Goal: Obtain resource: Download file/media

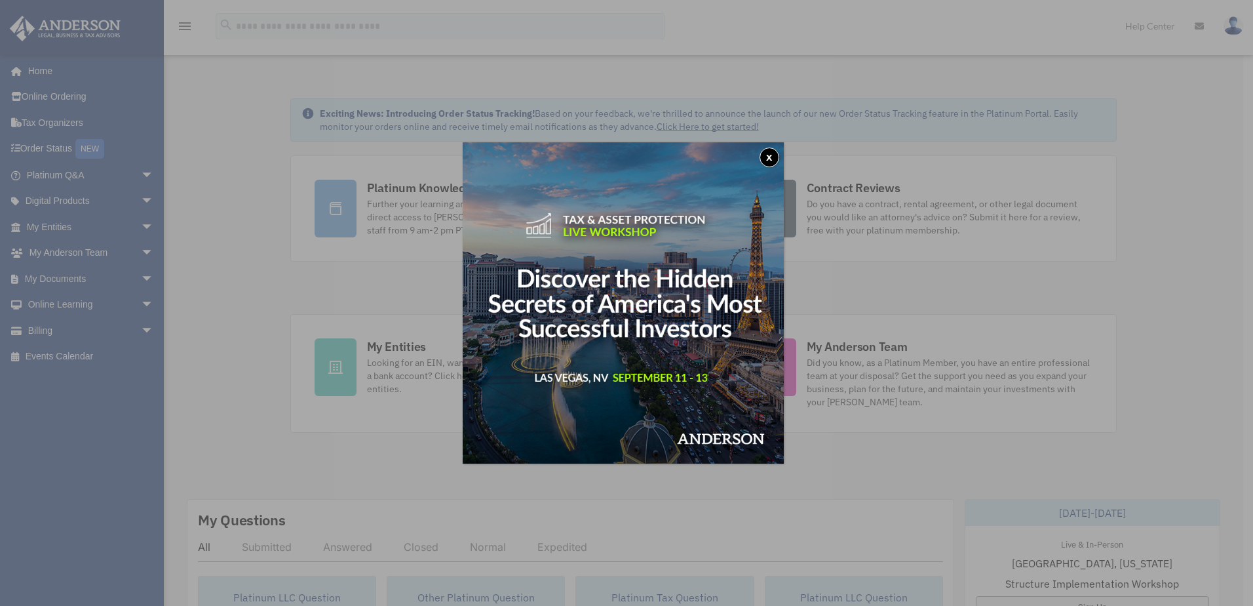
click at [772, 151] on button "x" at bounding box center [770, 157] width 20 height 20
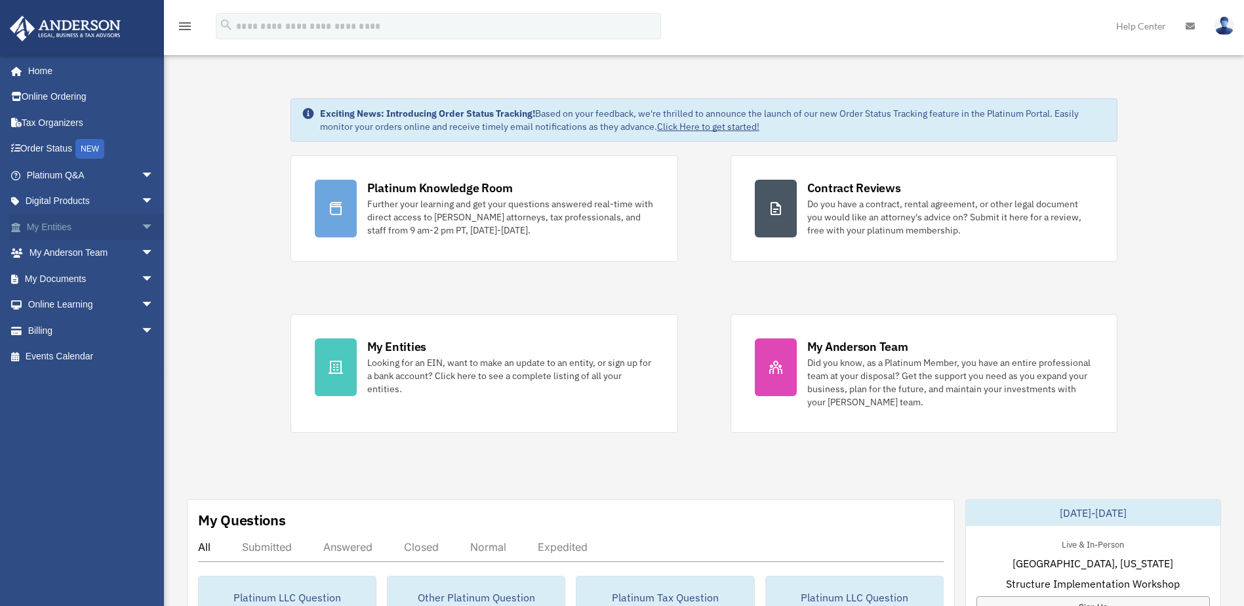
click at [50, 224] on link "My Entities arrow_drop_down" at bounding box center [91, 227] width 165 height 26
click at [142, 224] on span "arrow_drop_down" at bounding box center [154, 227] width 26 height 27
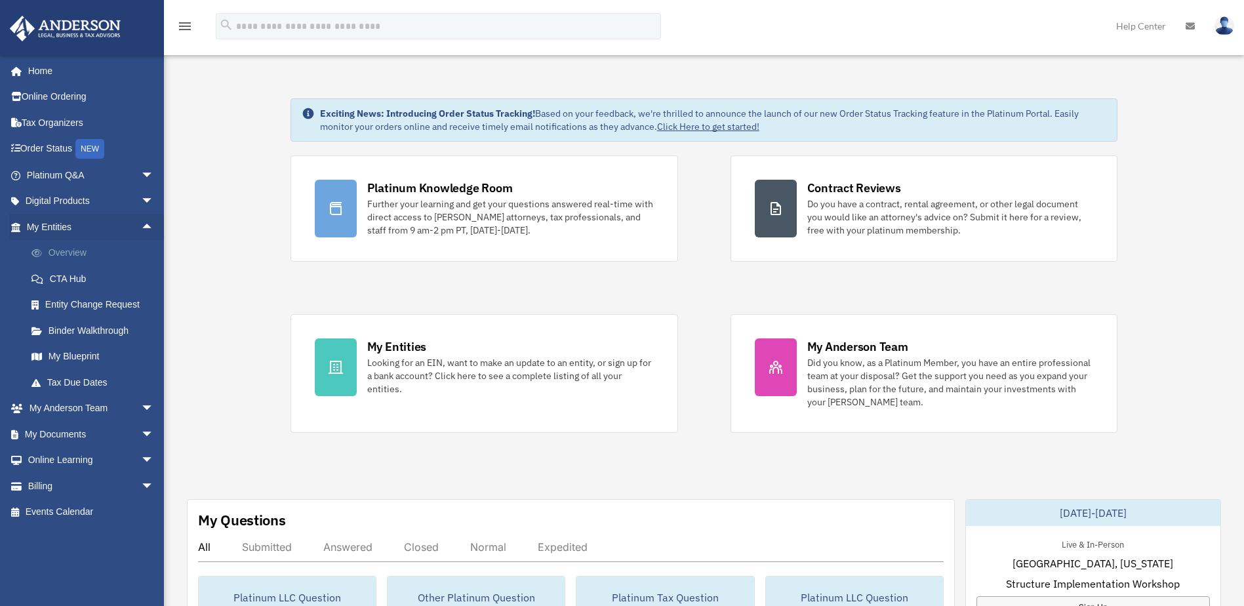
click at [79, 253] on link "Overview" at bounding box center [95, 253] width 155 height 26
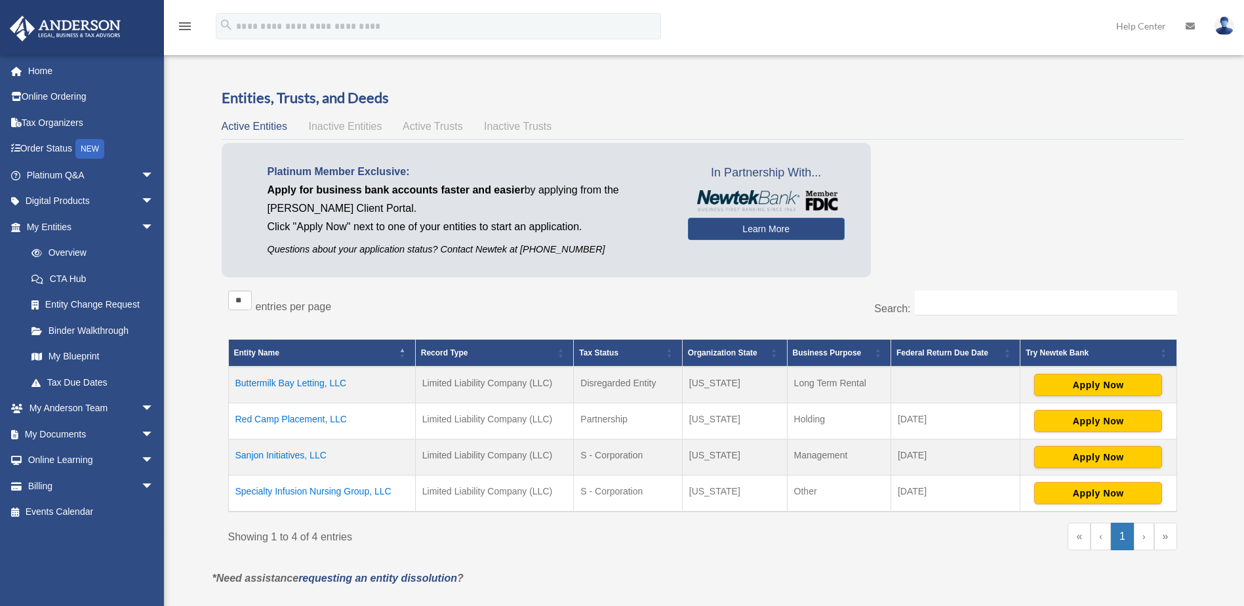
click at [304, 490] on td "Specialty Infusion Nursing Group, LLC" at bounding box center [321, 493] width 187 height 37
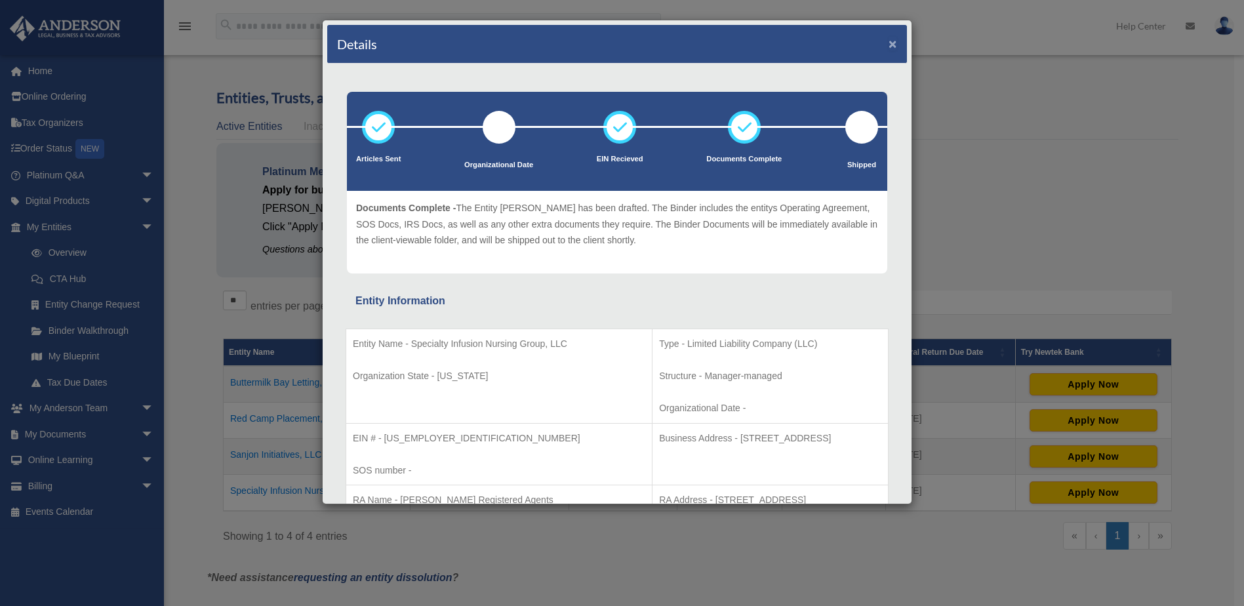
click at [888, 45] on button "×" at bounding box center [892, 44] width 9 height 14
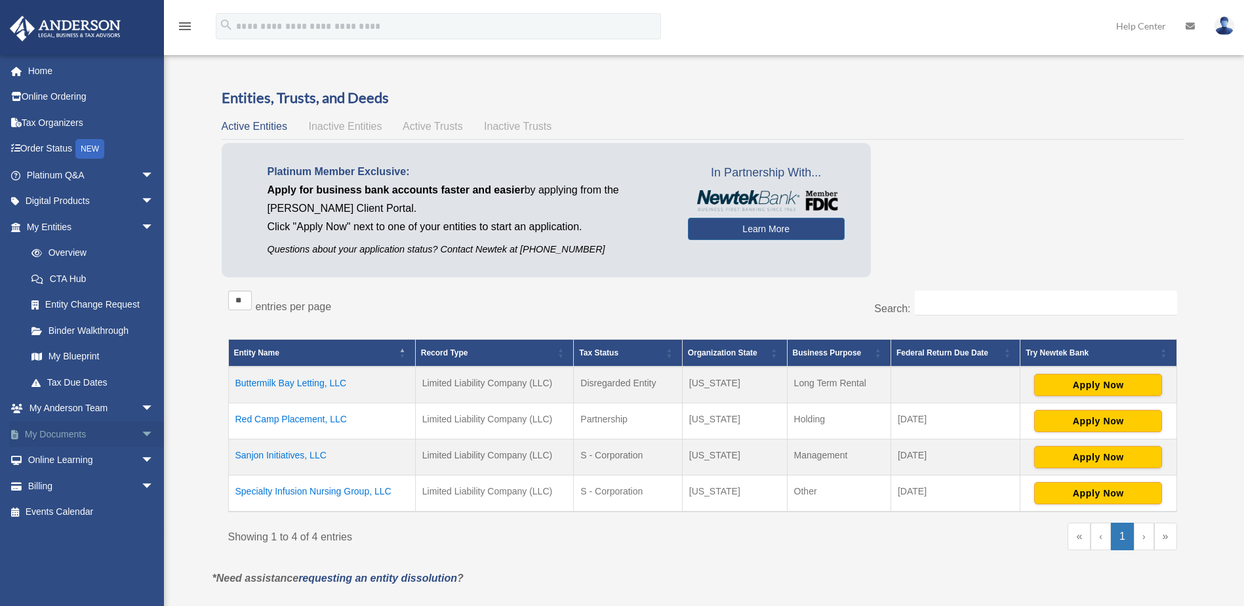
click at [141, 433] on span "arrow_drop_down" at bounding box center [154, 434] width 26 height 27
click at [50, 458] on link "Box" at bounding box center [95, 460] width 155 height 26
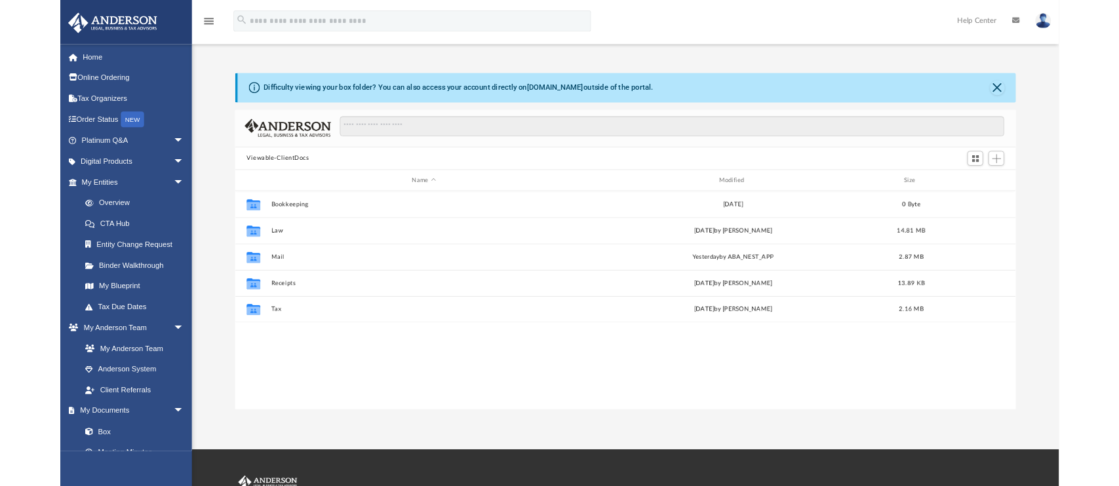
scroll to position [288, 962]
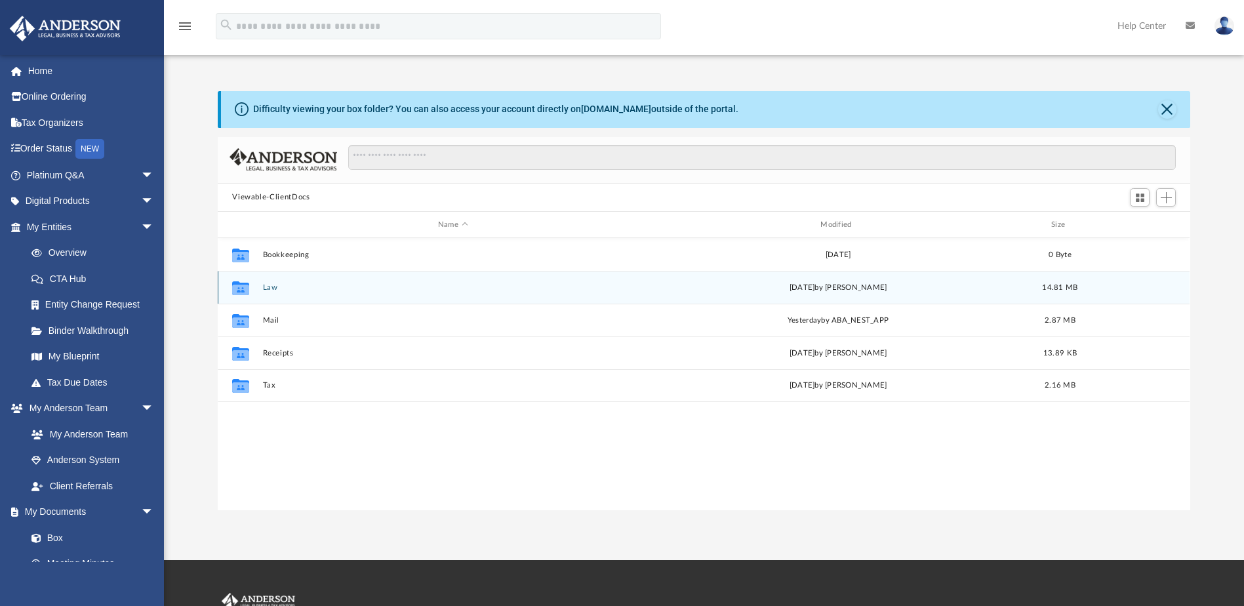
click at [271, 285] on button "Law" at bounding box center [453, 287] width 380 height 9
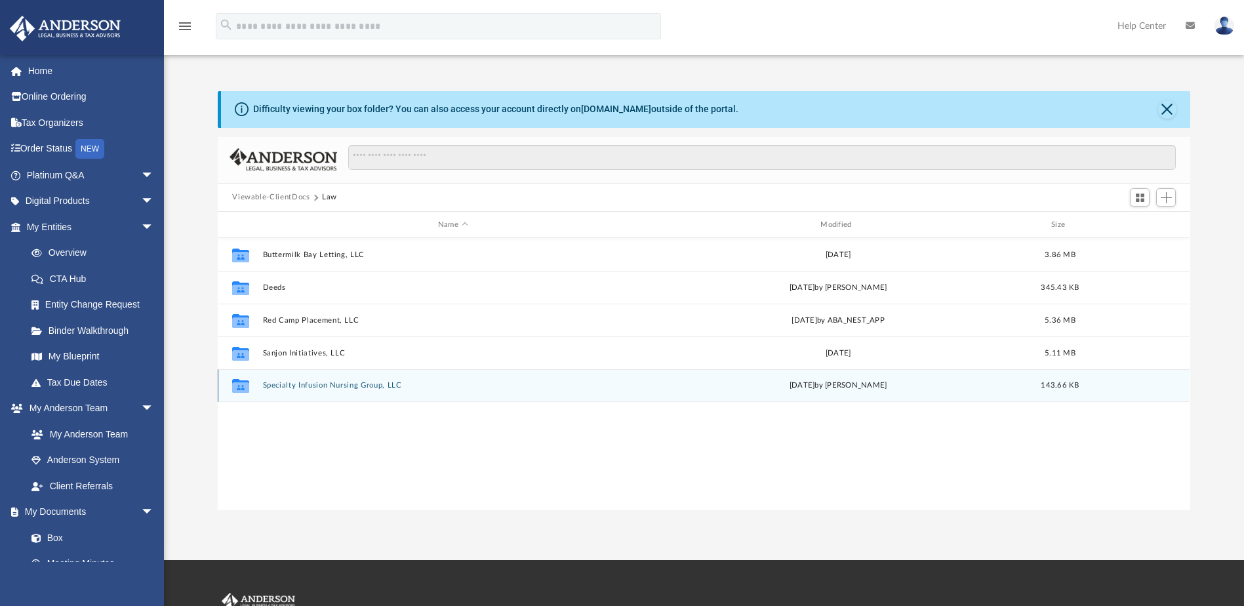
click at [303, 383] on button "Specialty Infusion Nursing Group, LLC" at bounding box center [453, 386] width 380 height 9
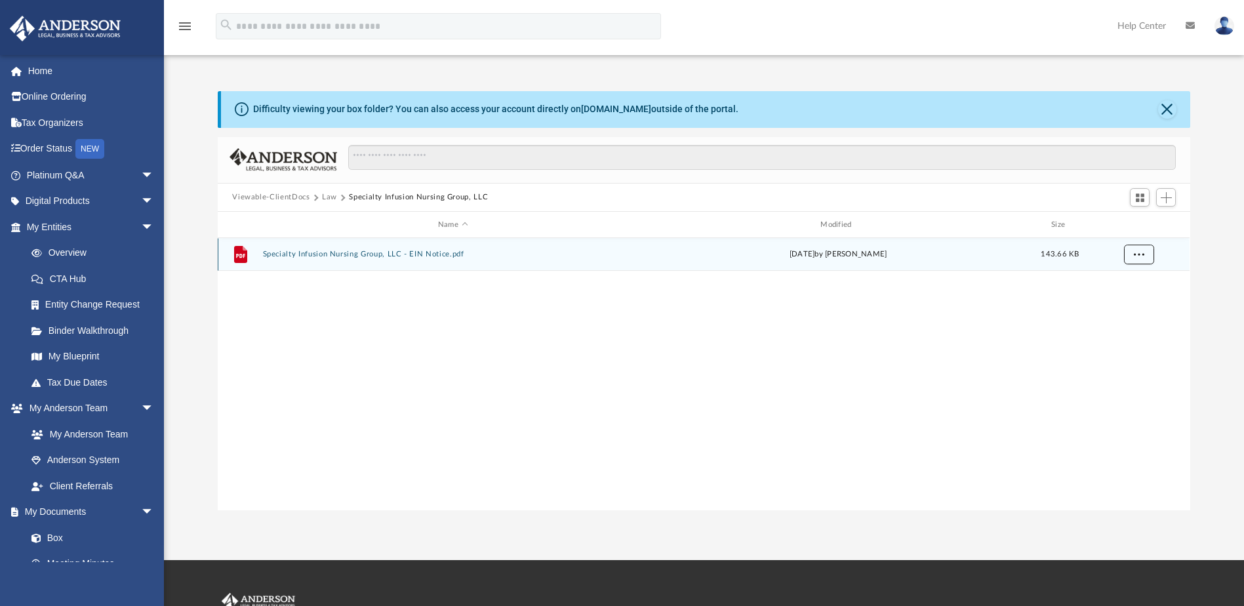
click at [1141, 251] on span "More options" at bounding box center [1138, 253] width 10 height 7
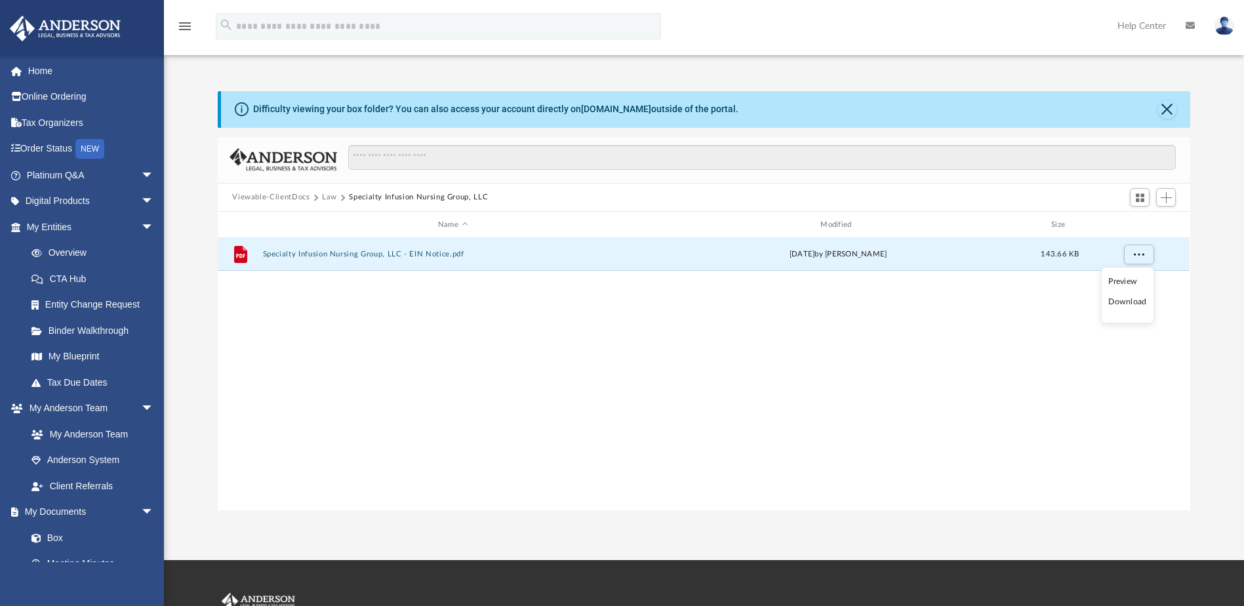
click at [1122, 296] on li "Download" at bounding box center [1127, 302] width 38 height 14
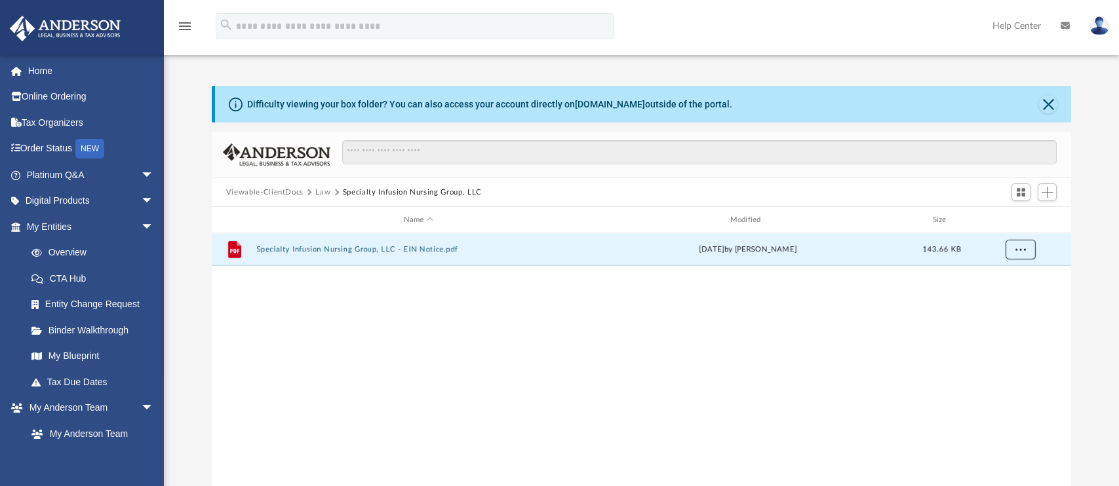
scroll to position [288, 850]
click at [320, 192] on button "Law" at bounding box center [322, 193] width 15 height 12
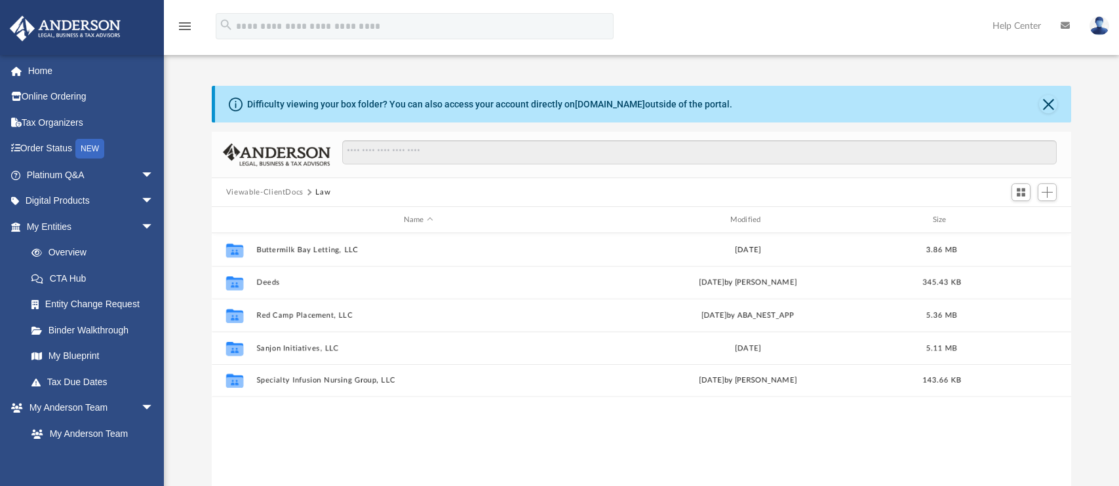
click at [276, 189] on button "Viewable-ClientDocs" at bounding box center [264, 193] width 77 height 12
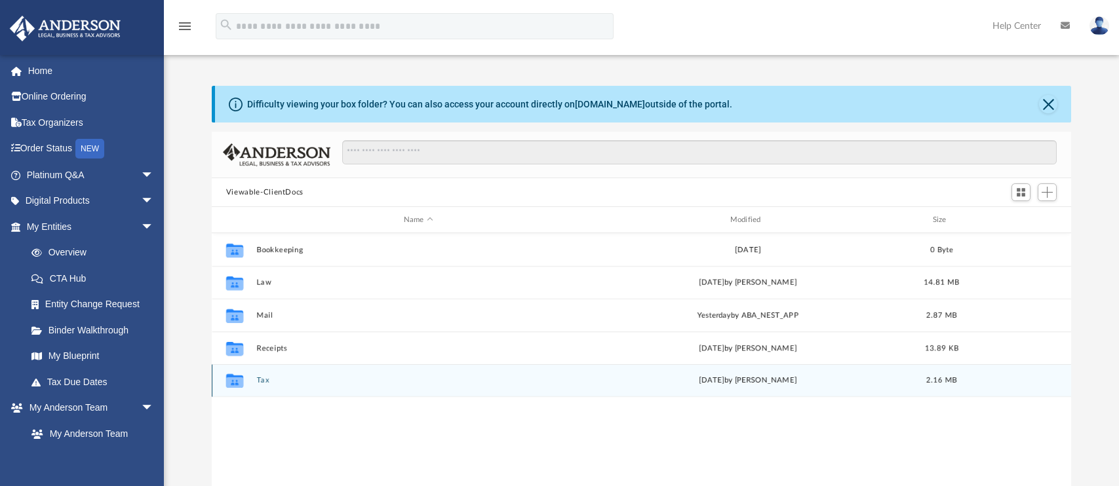
click at [263, 380] on button "Tax" at bounding box center [418, 380] width 324 height 9
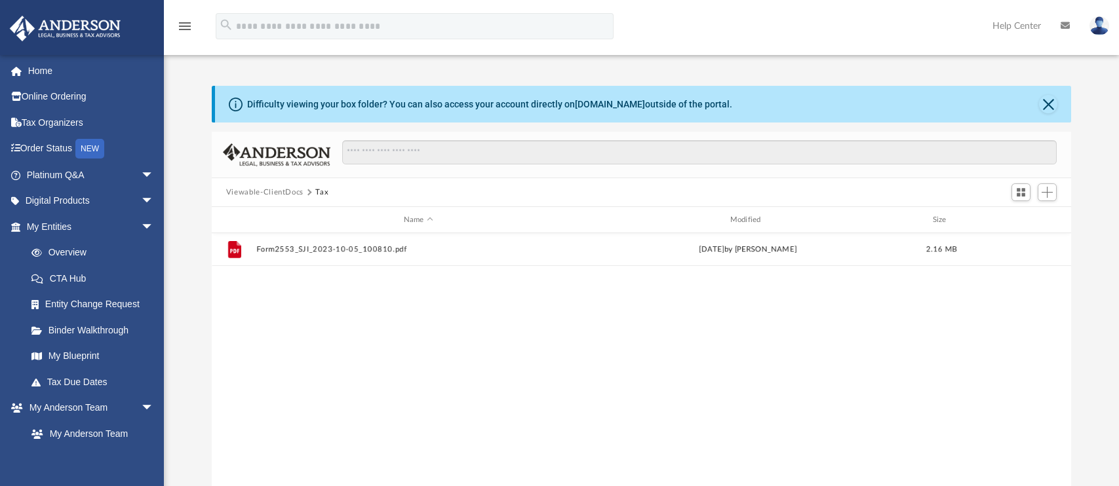
click at [291, 191] on button "Viewable-ClientDocs" at bounding box center [264, 193] width 77 height 12
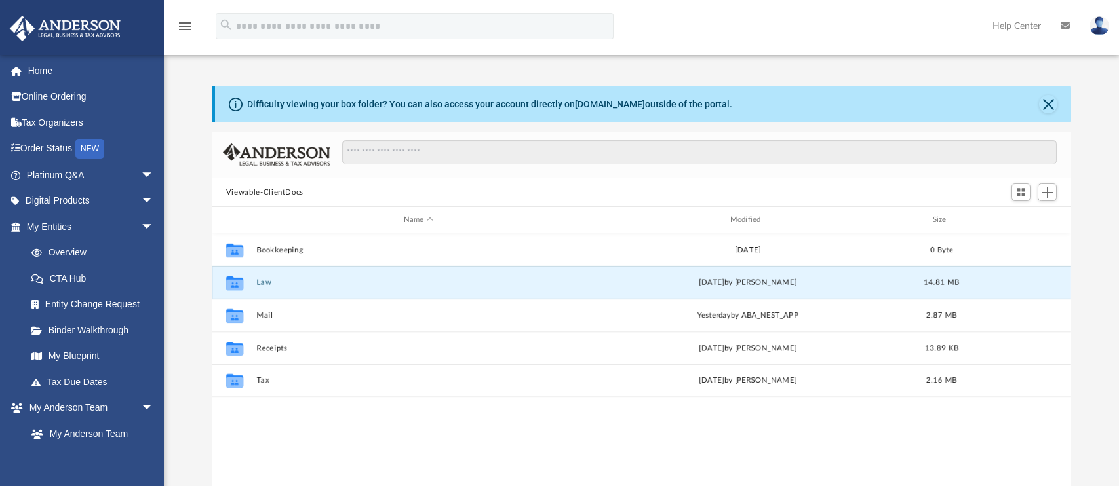
click at [264, 279] on button "Law" at bounding box center [418, 283] width 324 height 9
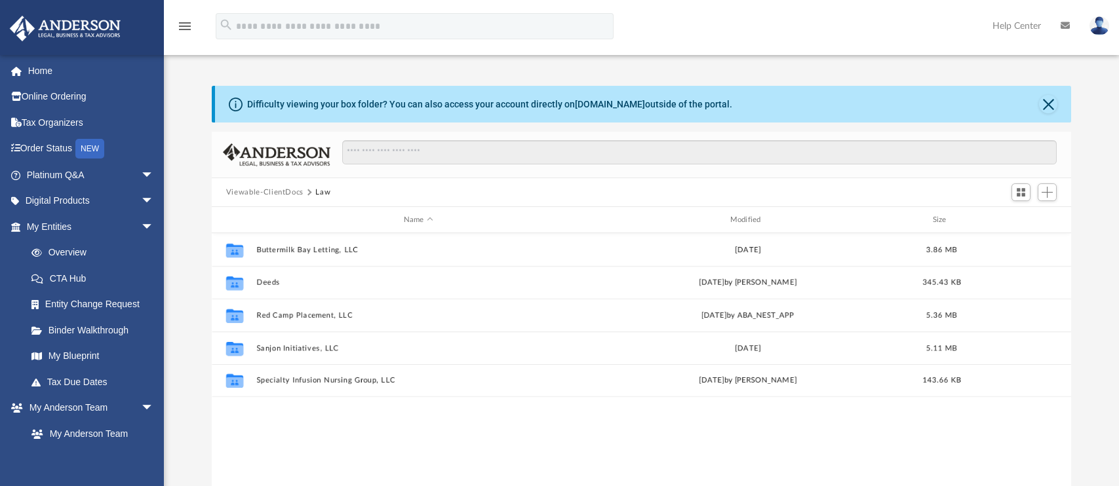
click at [286, 195] on button "Viewable-ClientDocs" at bounding box center [264, 193] width 77 height 12
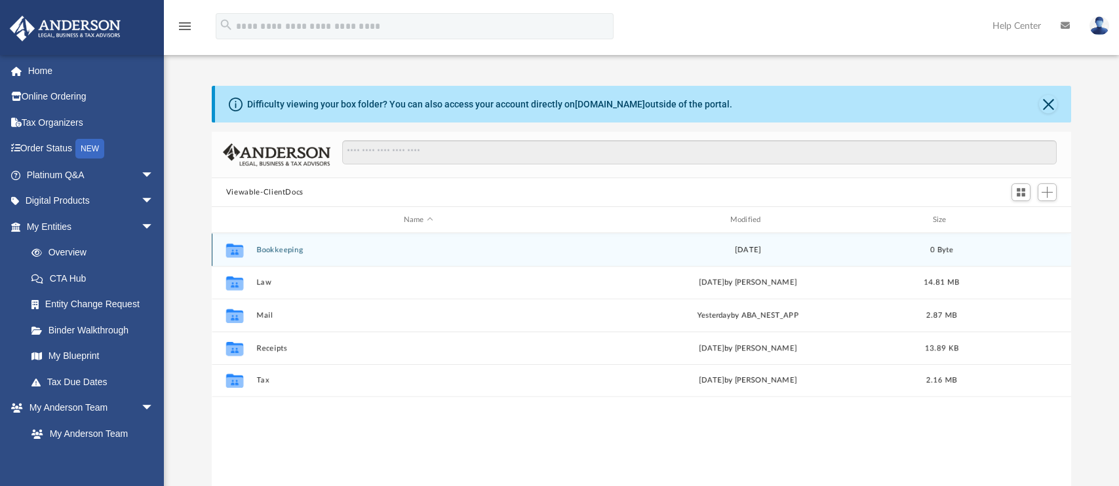
click at [276, 252] on button "Bookkeeping" at bounding box center [418, 250] width 324 height 9
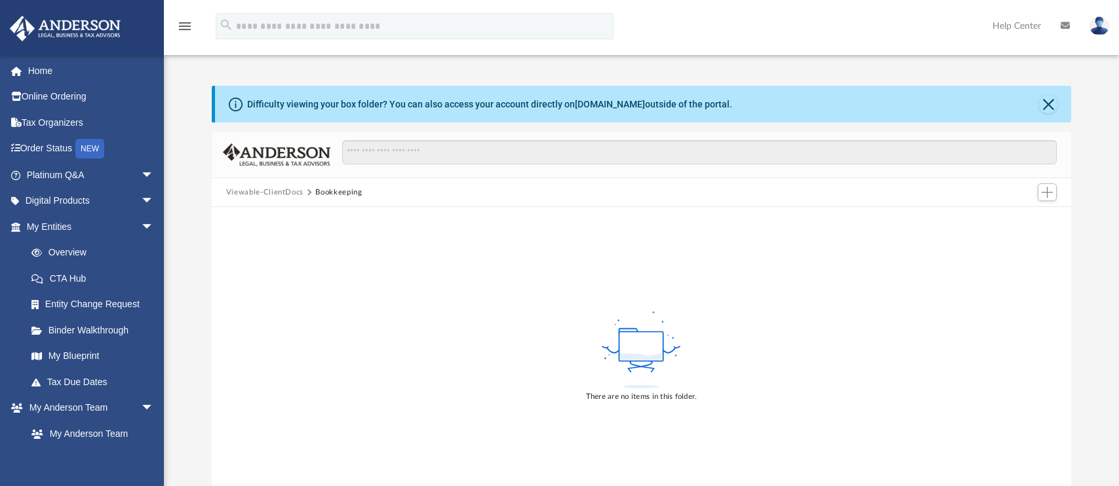
click at [283, 191] on button "Viewable-ClientDocs" at bounding box center [264, 193] width 77 height 12
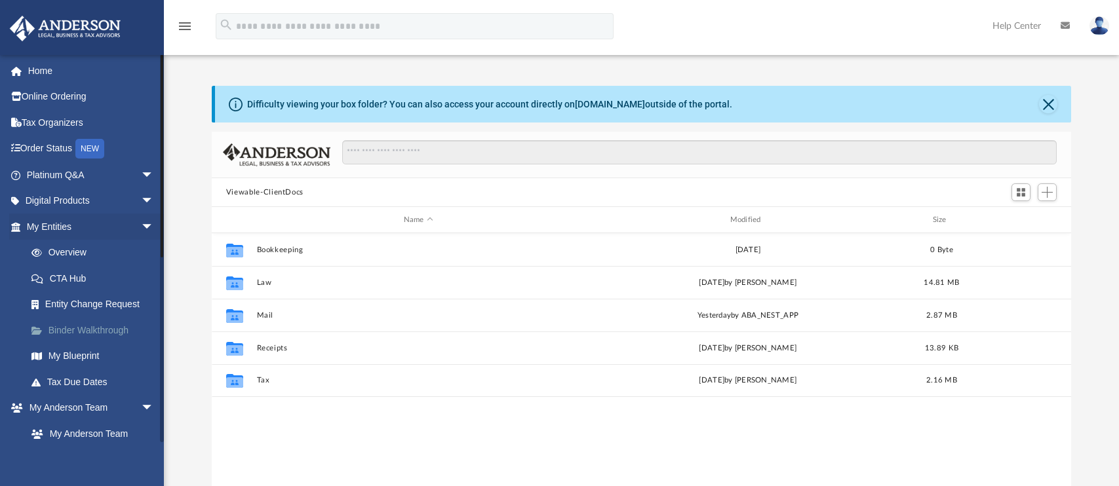
click at [103, 326] on link "Binder Walkthrough" at bounding box center [95, 330] width 155 height 26
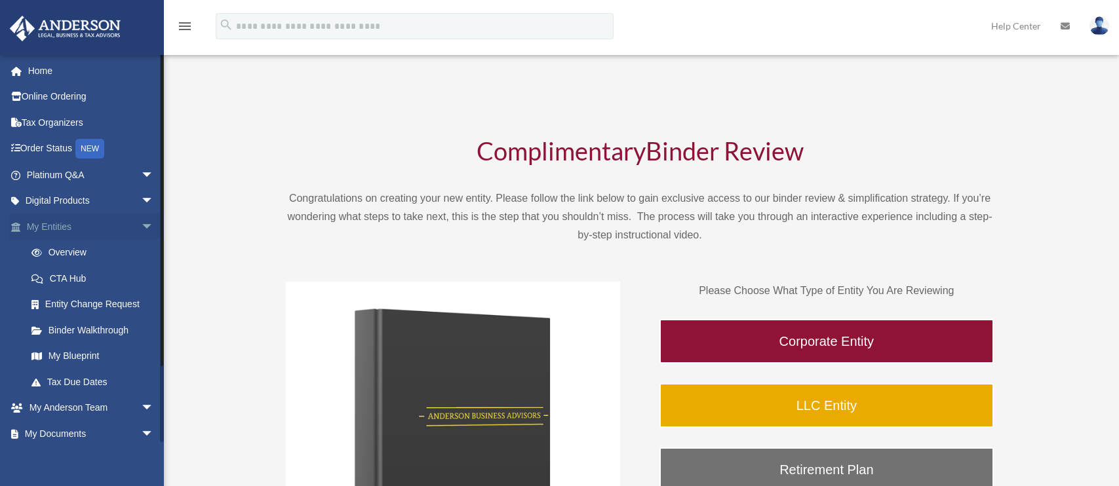
click at [59, 229] on link "My Entities arrow_drop_down" at bounding box center [91, 227] width 165 height 26
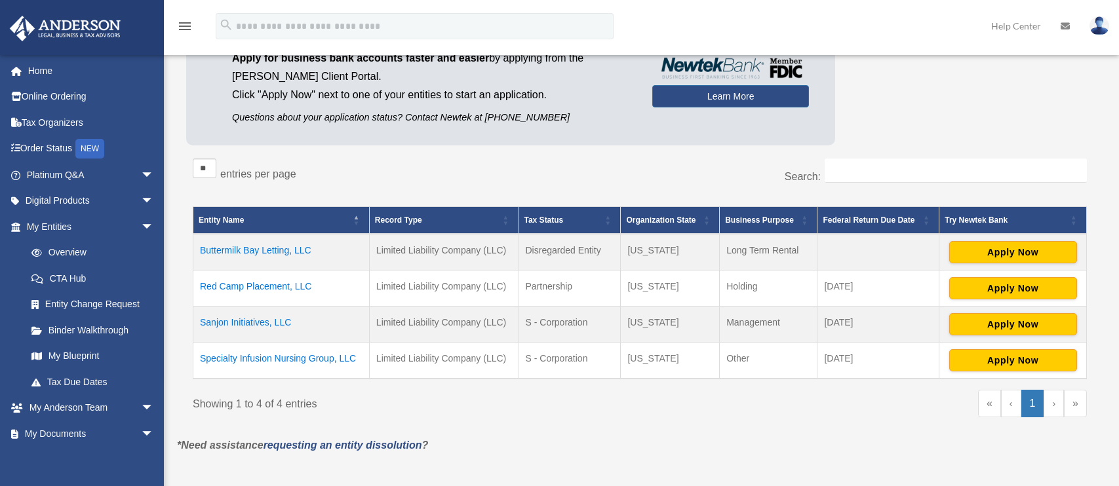
scroll to position [131, 0]
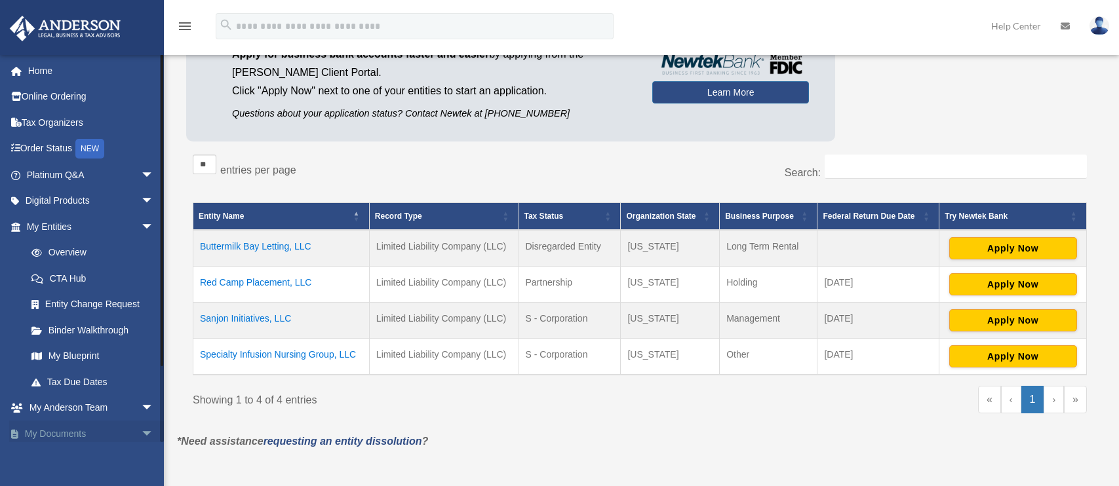
click at [56, 433] on link "My Documents arrow_drop_down" at bounding box center [91, 434] width 165 height 26
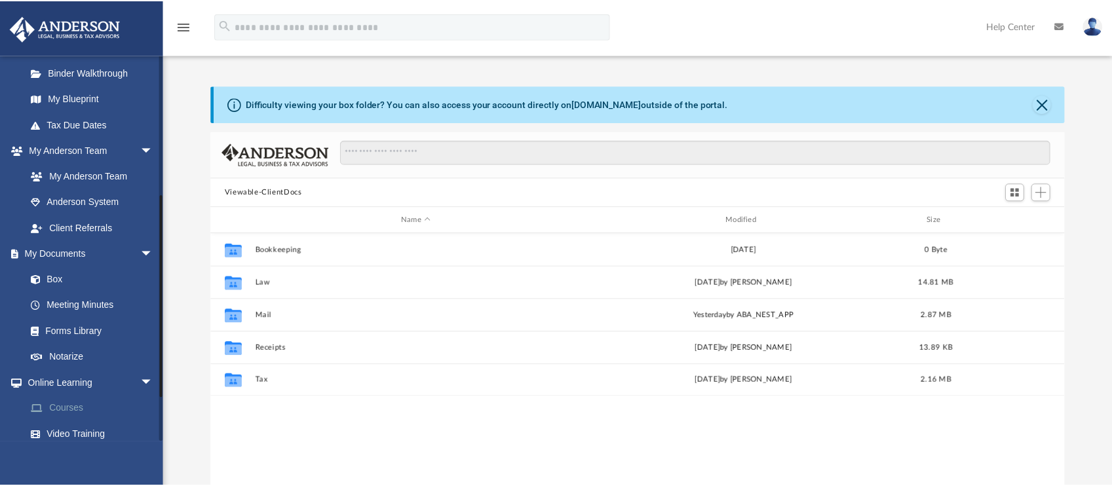
scroll to position [262, 0]
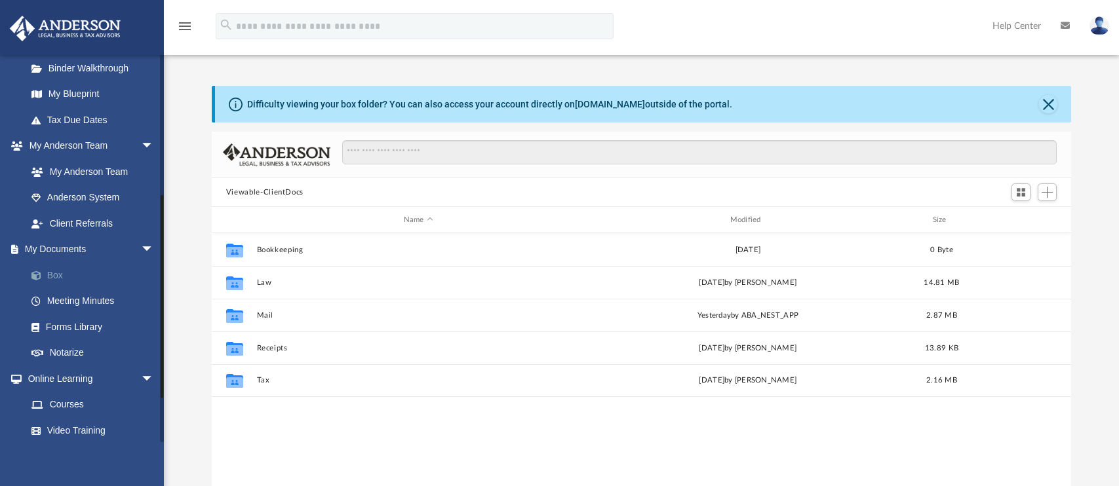
click at [46, 272] on span at bounding box center [43, 275] width 9 height 9
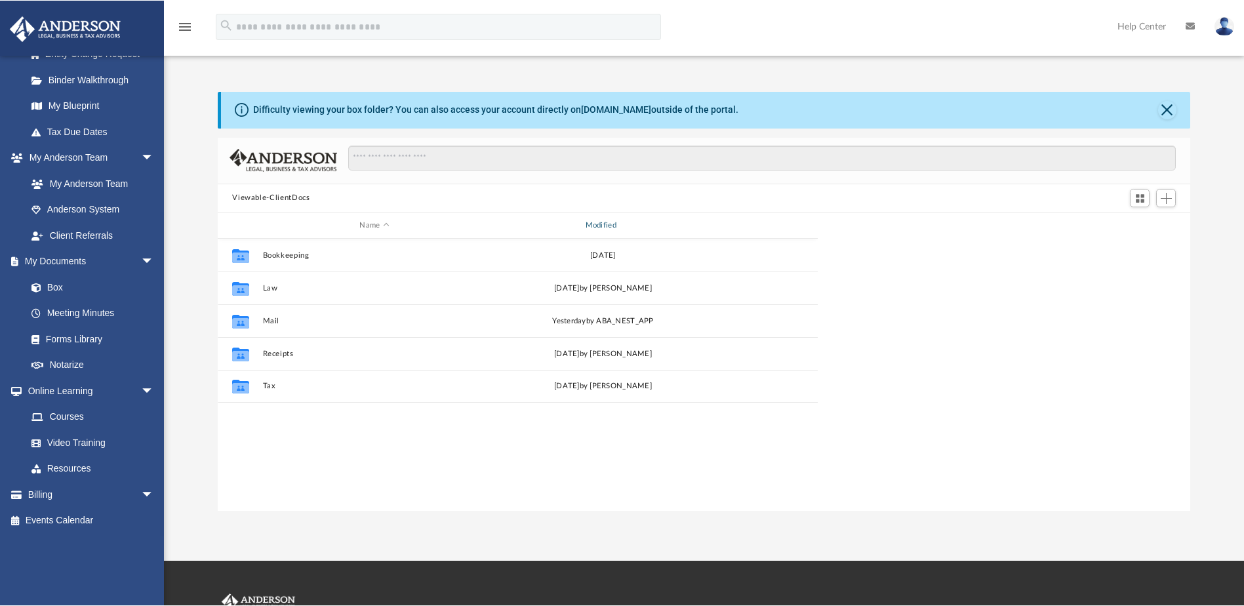
scroll to position [288, 962]
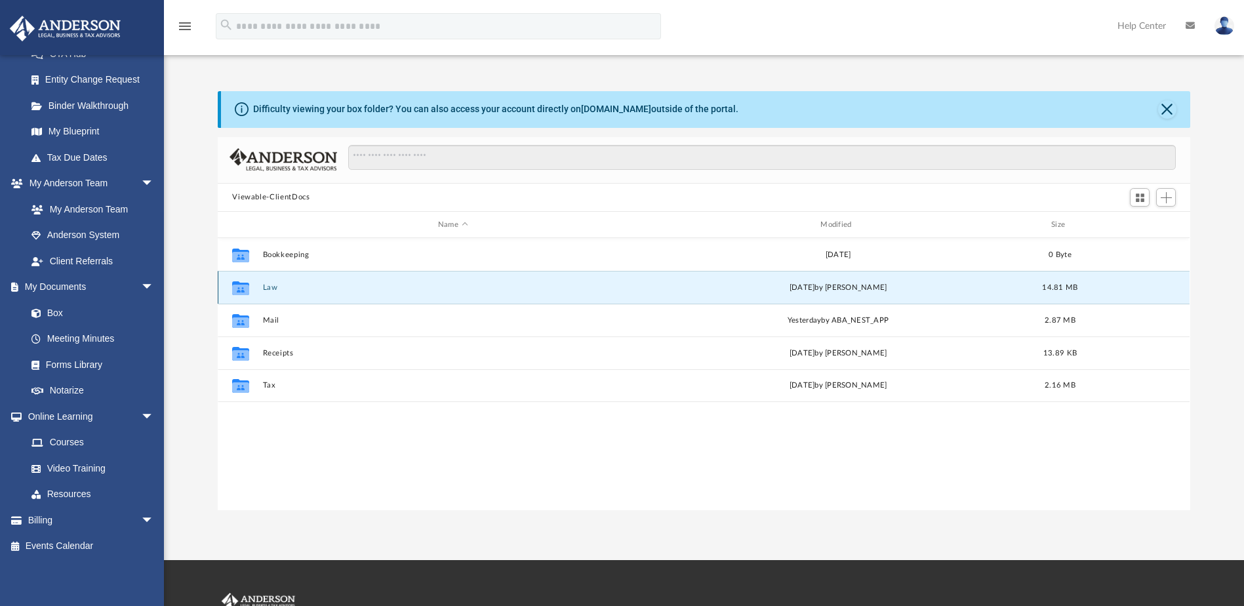
click at [269, 286] on button "Law" at bounding box center [453, 287] width 380 height 9
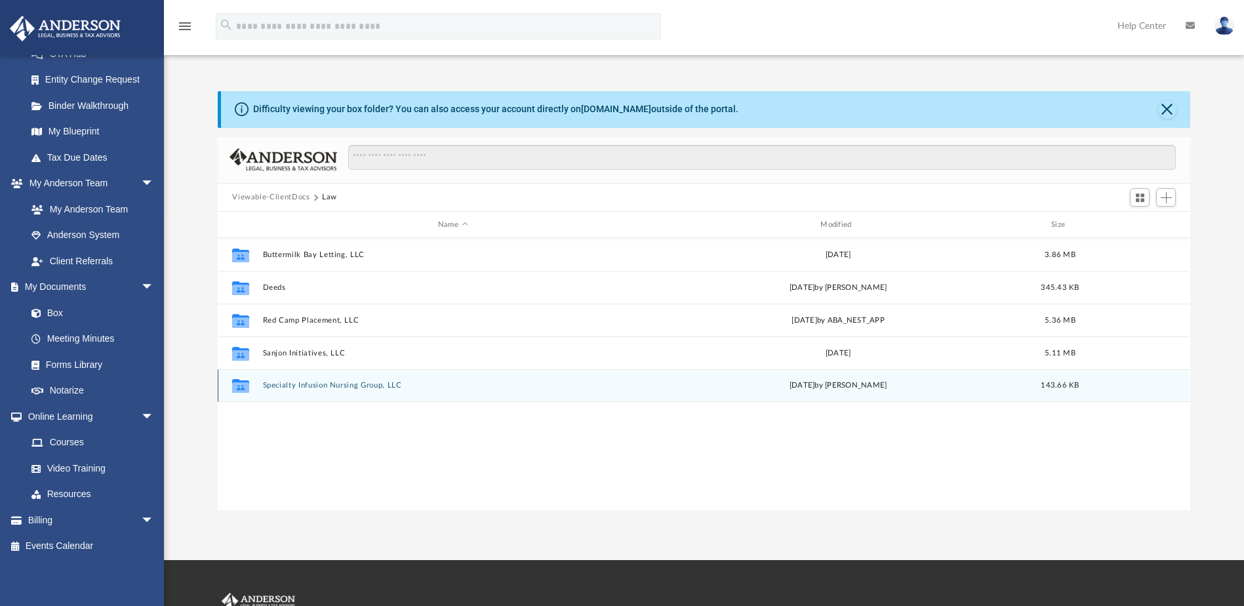
click at [286, 387] on button "Specialty Infusion Nursing Group, LLC" at bounding box center [453, 386] width 380 height 9
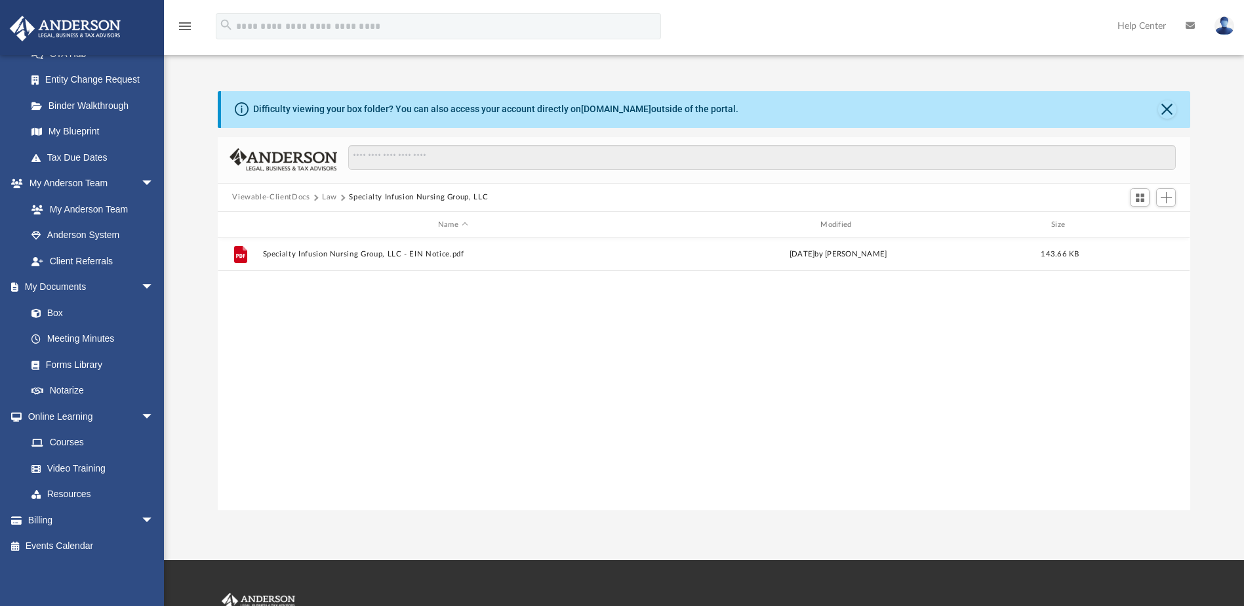
click at [327, 195] on button "Law" at bounding box center [329, 197] width 15 height 12
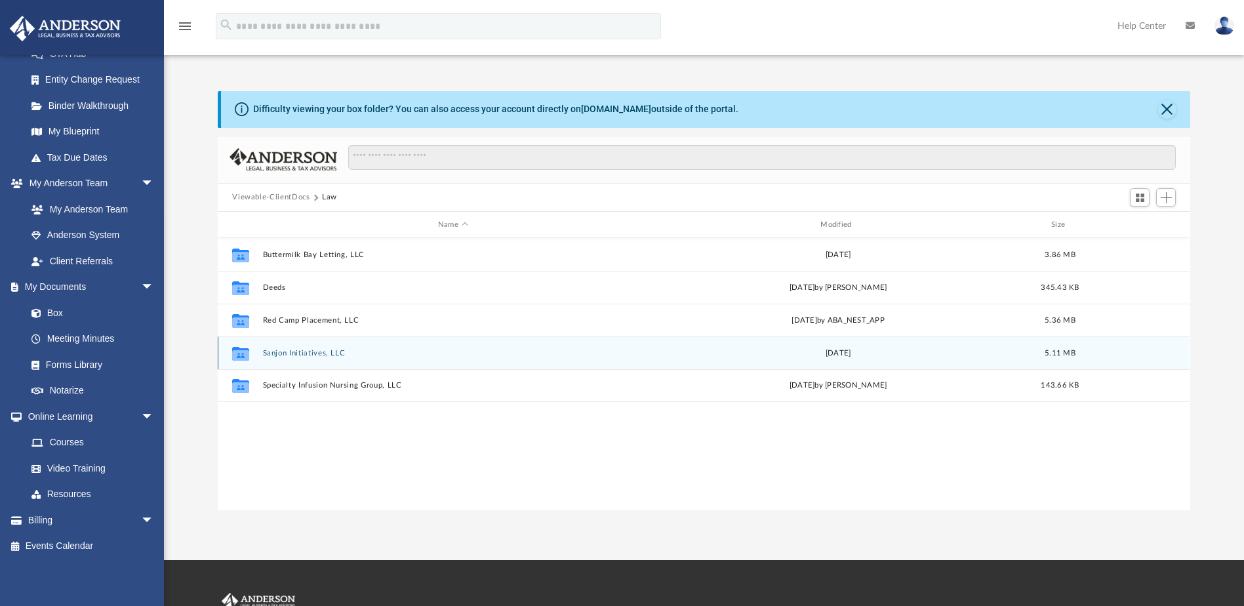
click at [306, 350] on button "Sanjon Initiatives, LLC" at bounding box center [453, 353] width 380 height 9
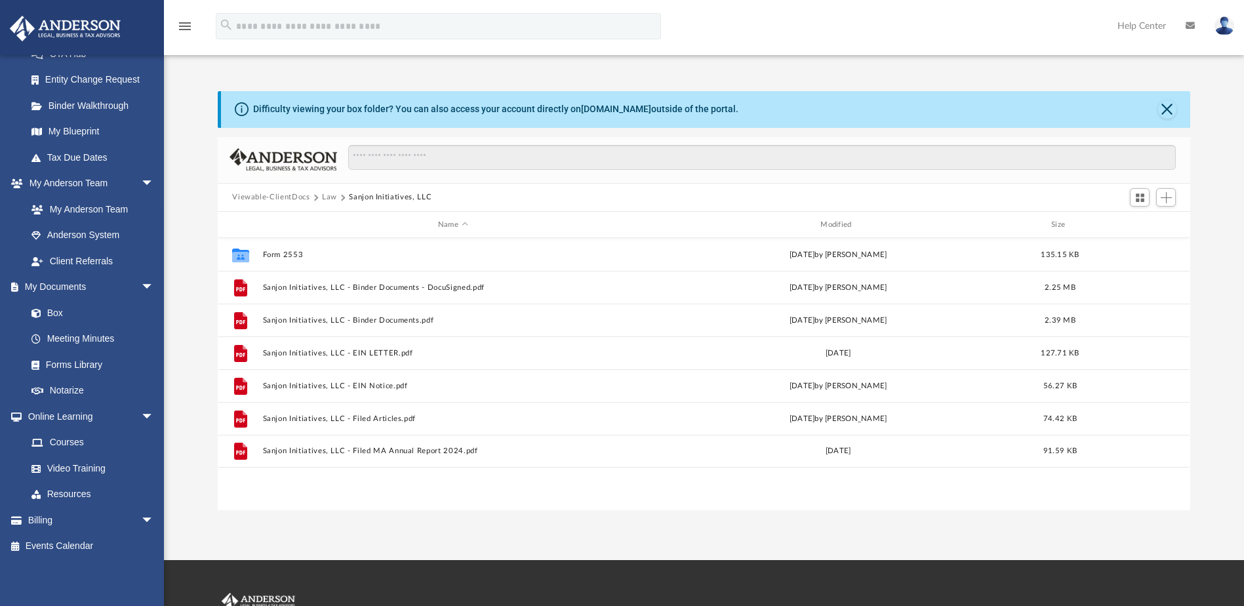
click at [326, 195] on button "Law" at bounding box center [329, 197] width 15 height 12
